Goal: Find specific page/section: Find specific page/section

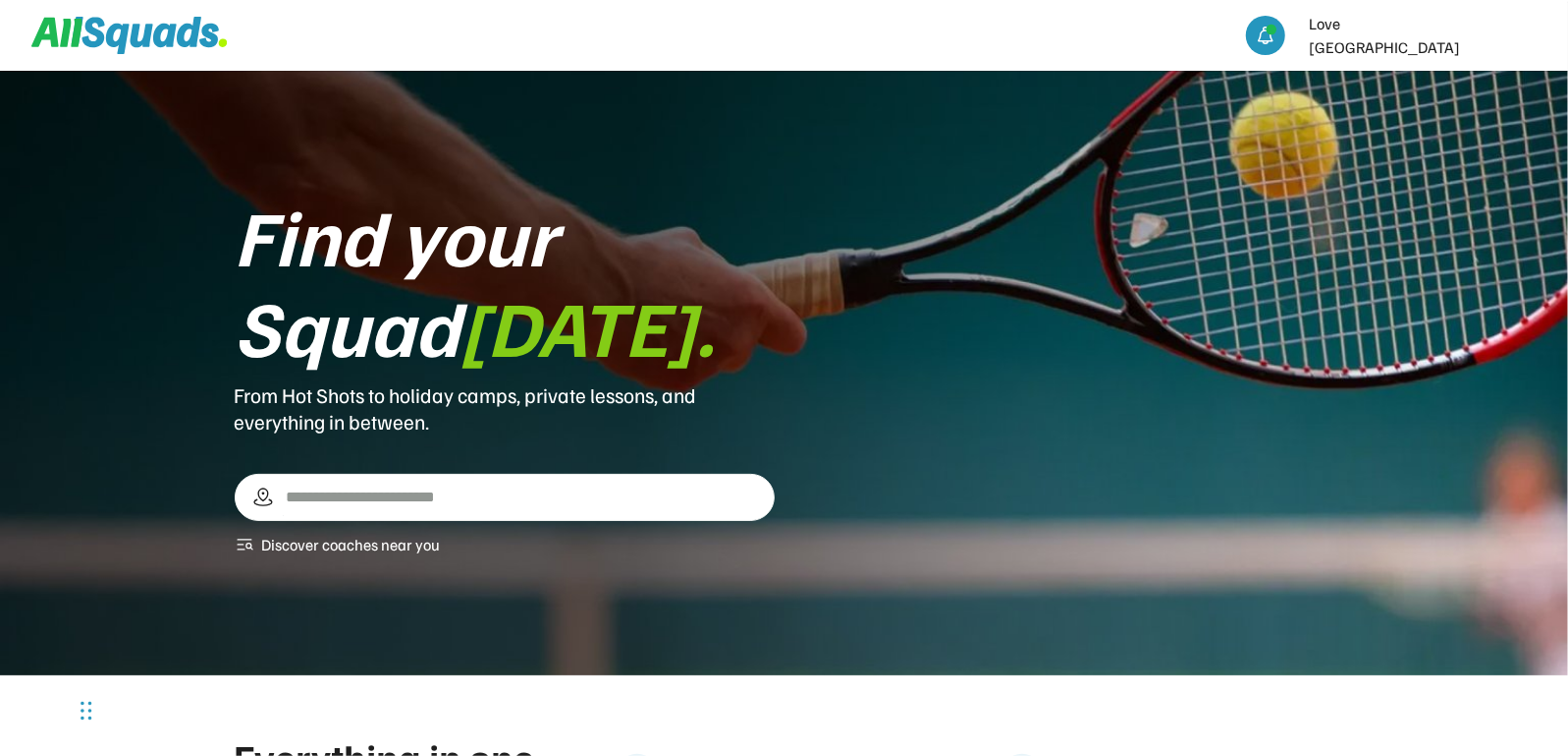
click at [1516, 36] on img at bounding box center [1516, 35] width 39 height 39
click at [1470, 89] on link "Profile" at bounding box center [1490, 82] width 115 height 39
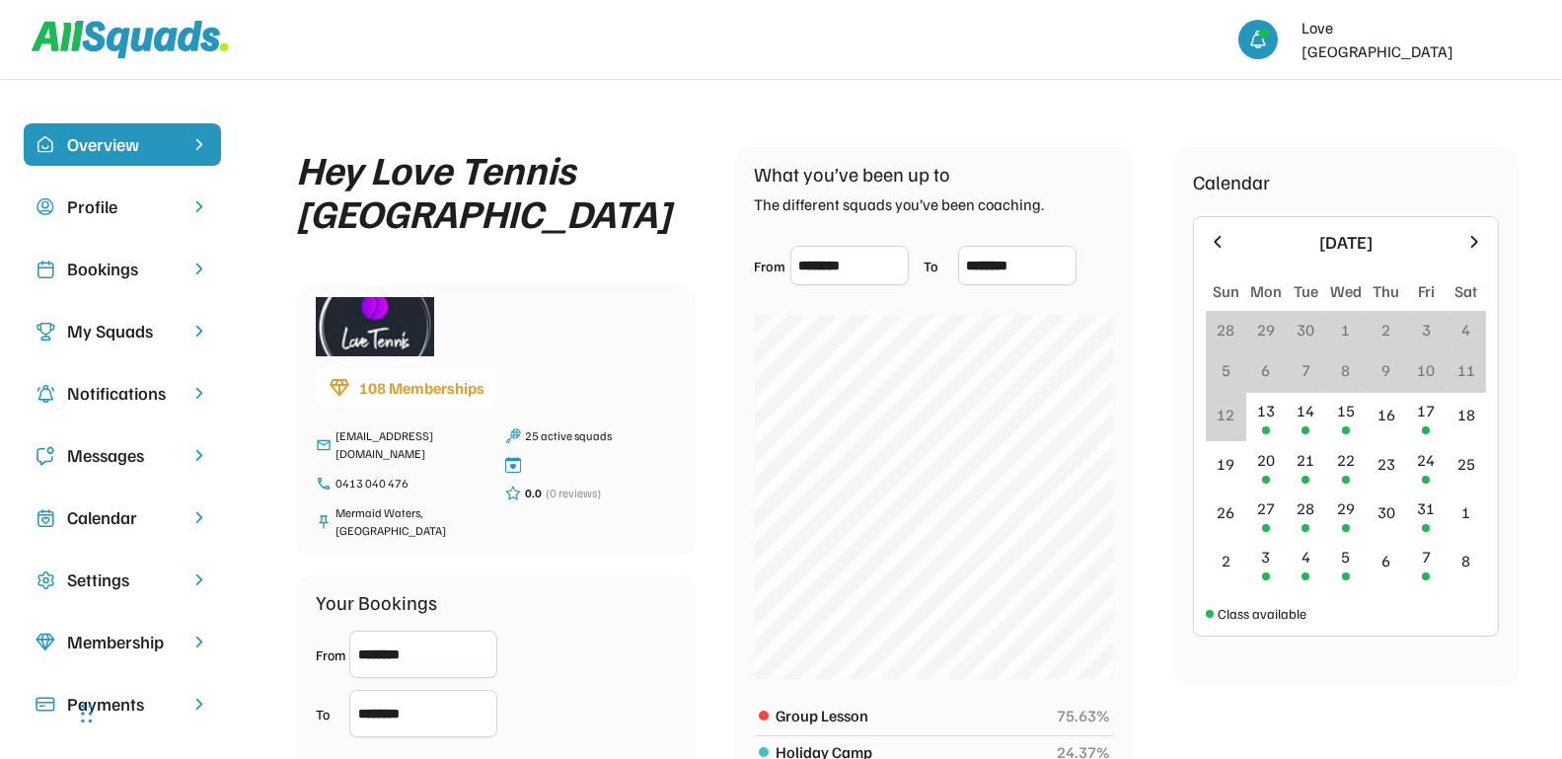
click at [89, 261] on div "Bookings" at bounding box center [122, 268] width 110 height 27
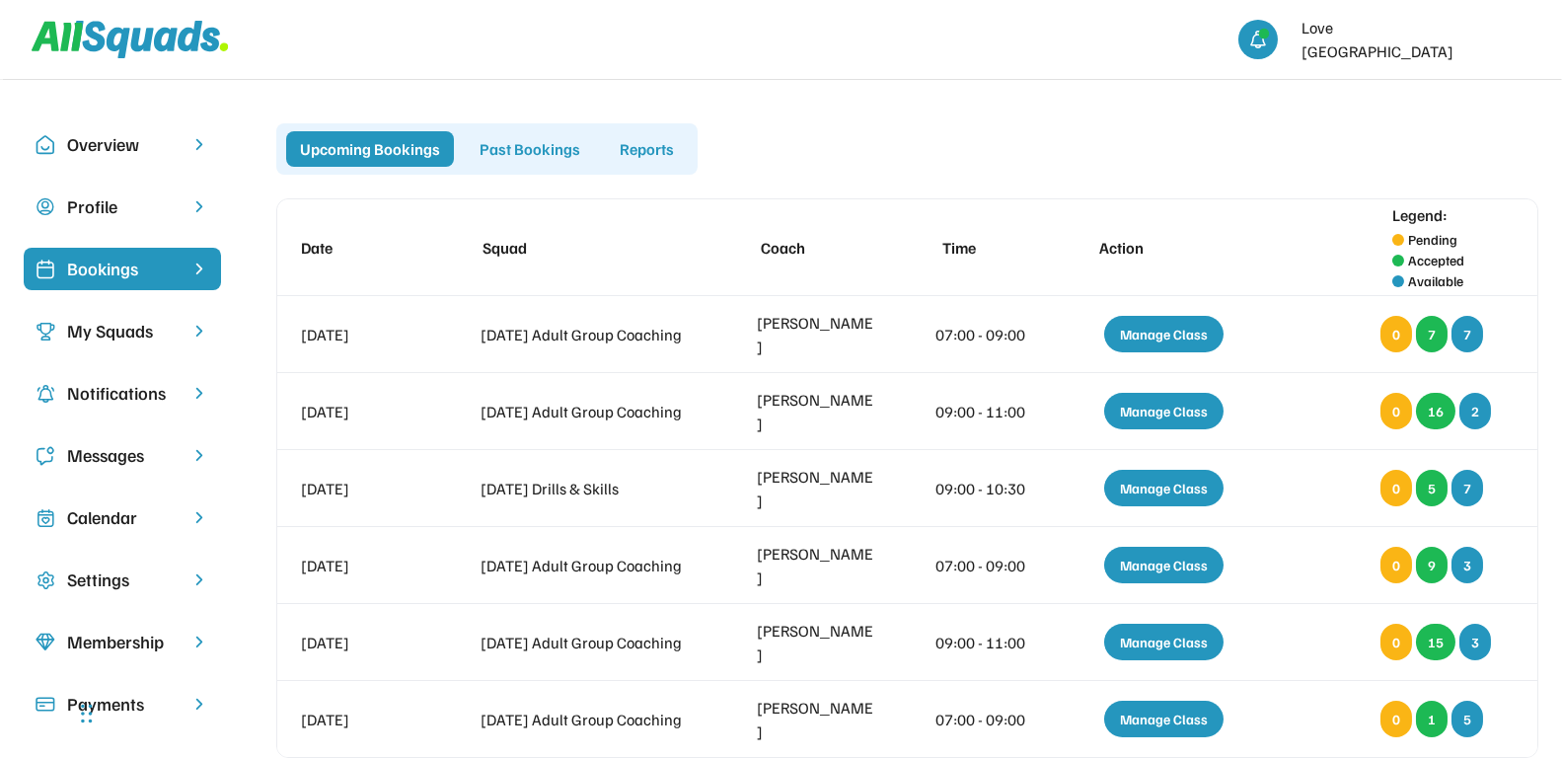
click at [504, 147] on div "Past Bookings" at bounding box center [530, 149] width 128 height 36
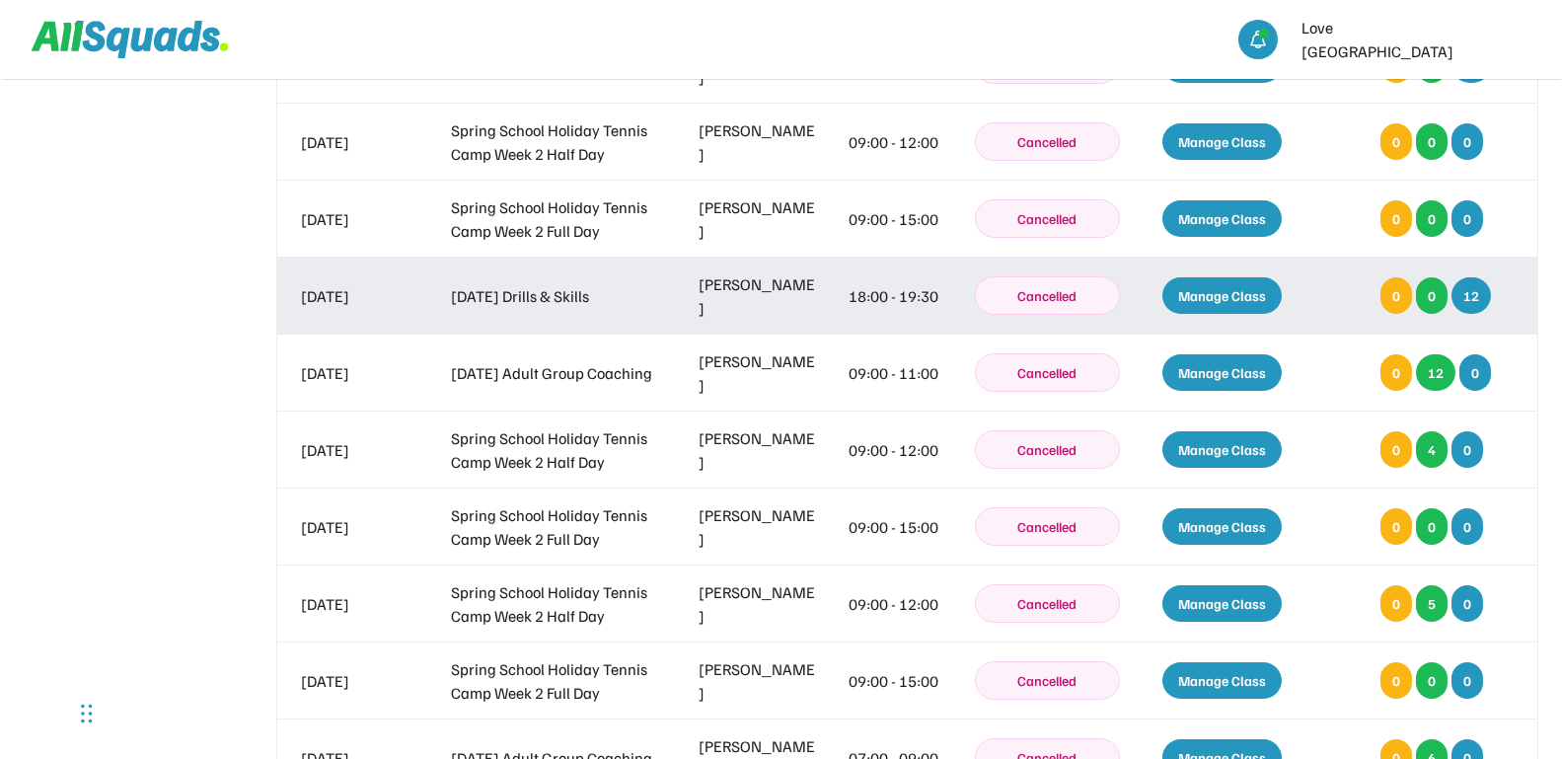
scroll to position [1233, 0]
